Goal: Information Seeking & Learning: Learn about a topic

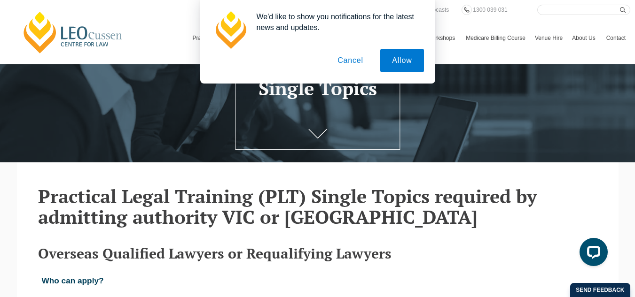
click at [367, 56] on button "Cancel" at bounding box center [350, 60] width 49 height 23
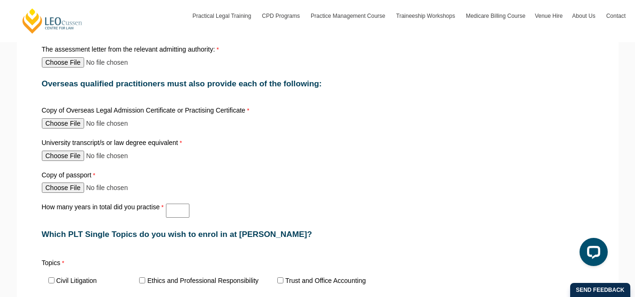
scroll to position [464, 0]
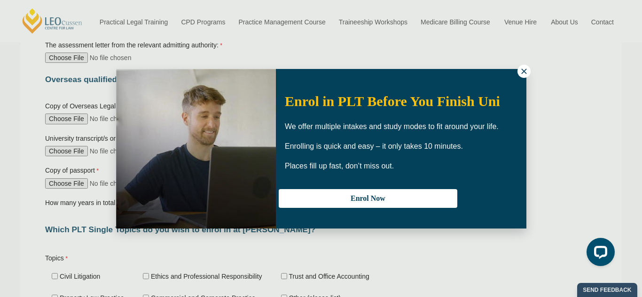
drag, startPoint x: 641, startPoint y: 38, endPoint x: 641, endPoint y: 100, distance: 62.0
click at [522, 68] on icon at bounding box center [524, 71] width 8 height 8
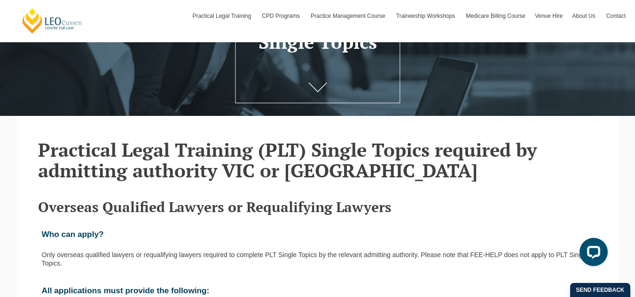
scroll to position [0, 0]
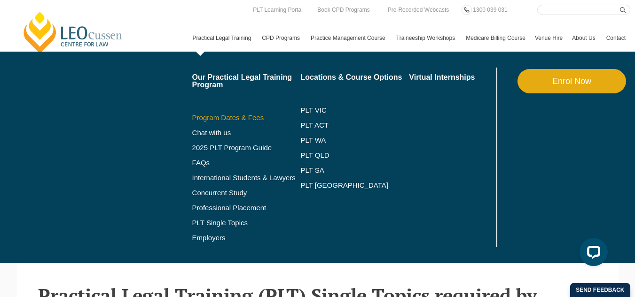
drag, startPoint x: 131, startPoint y: 125, endPoint x: 93, endPoint y: 128, distance: 38.2
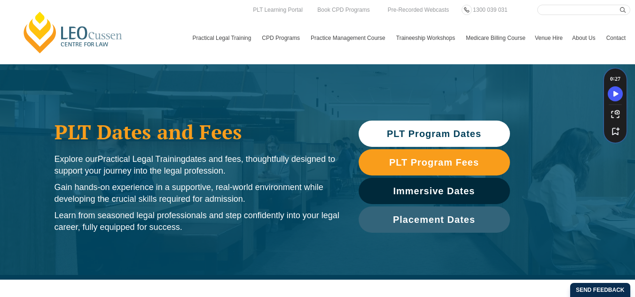
click at [470, 135] on span "PLT Program Dates" at bounding box center [434, 133] width 94 height 9
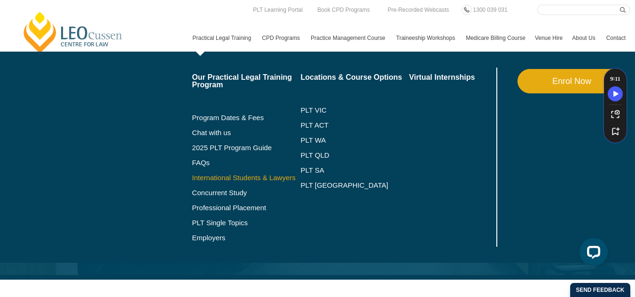
click at [192, 182] on link "International Students & Lawyers" at bounding box center [246, 178] width 109 height 8
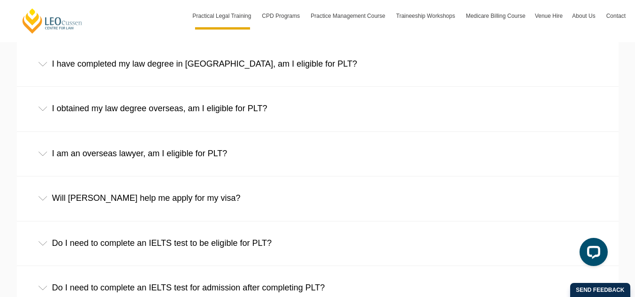
scroll to position [1490, 0]
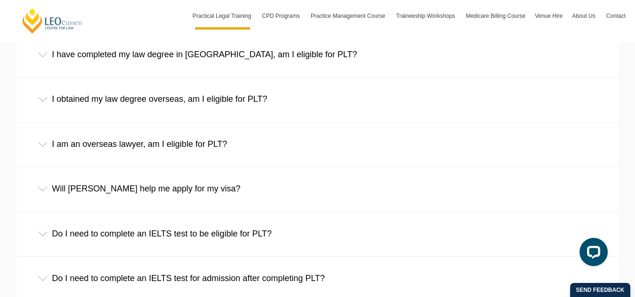
drag, startPoint x: 236, startPoint y: 95, endPoint x: 304, endPoint y: 145, distance: 85.0
click at [304, 145] on ul "I have completed my law degree in Australia, am I eligible for PLT? Yes. You ar…" at bounding box center [317, 256] width 601 height 448
click at [171, 146] on div "I am an overseas lawyer, am I eligible for PLT?" at bounding box center [317, 145] width 601 height 44
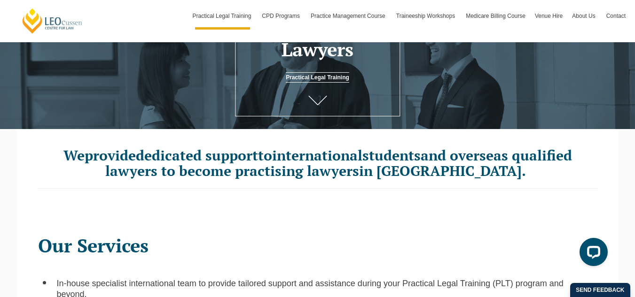
scroll to position [0, 0]
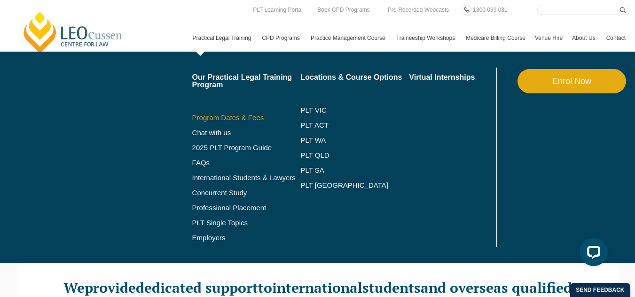
click at [192, 122] on link "Program Dates & Fees" at bounding box center [246, 118] width 109 height 8
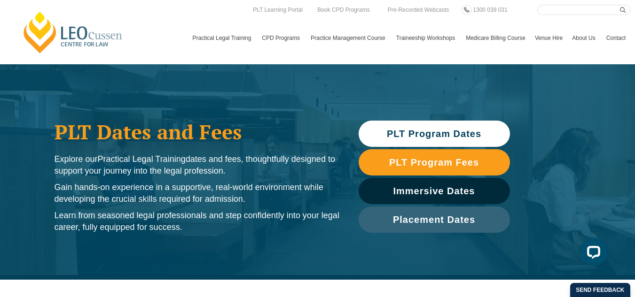
click at [456, 139] on span "PLT Program Dates" at bounding box center [434, 133] width 94 height 9
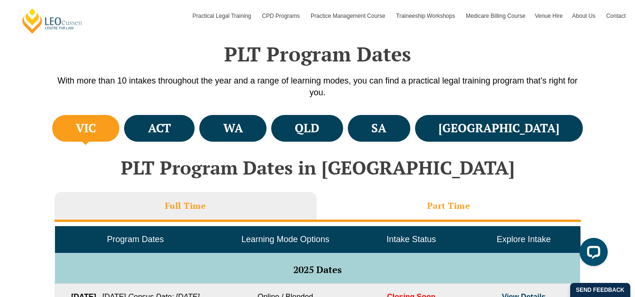
click at [456, 202] on h3 "Part Time" at bounding box center [448, 206] width 43 height 11
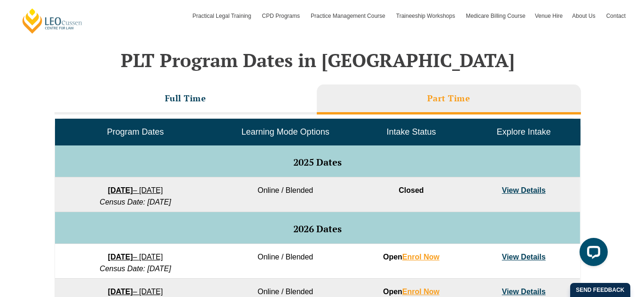
scroll to position [360, 0]
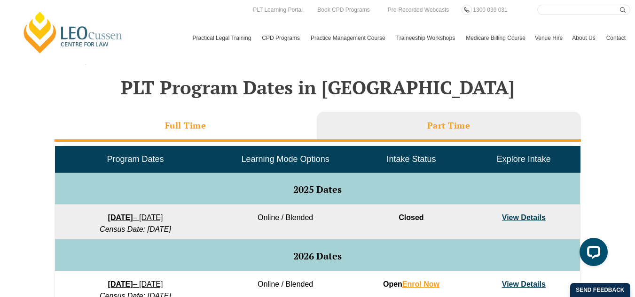
click at [206, 124] on li "Full Time" at bounding box center [185, 127] width 262 height 30
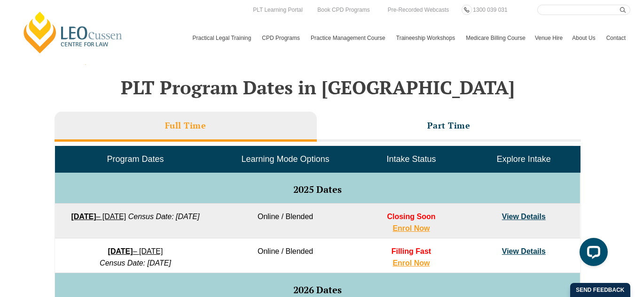
click at [544, 214] on link "View Details" at bounding box center [524, 217] width 44 height 8
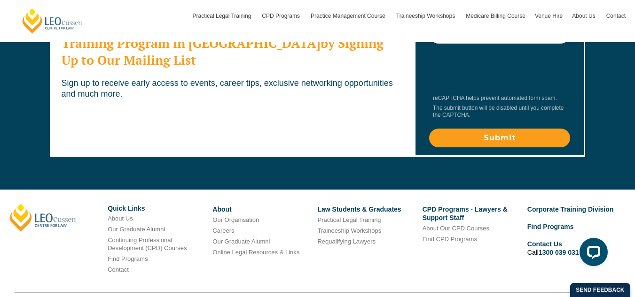
scroll to position [3006, 0]
